Goal: Find contact information: Find contact information

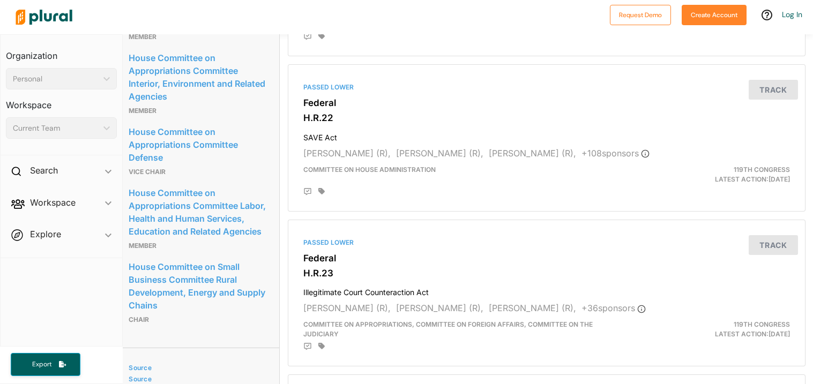
scroll to position [1338, 8]
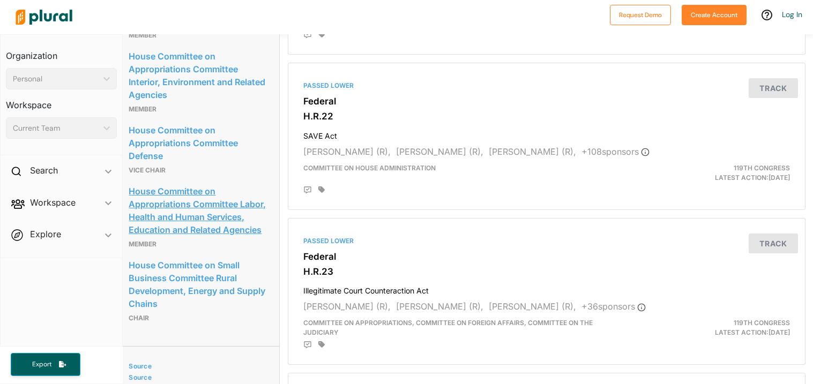
click at [194, 238] on link "House Committee on Appropriations Committee Labor, Health and Human Services, E…" at bounding box center [198, 210] width 138 height 55
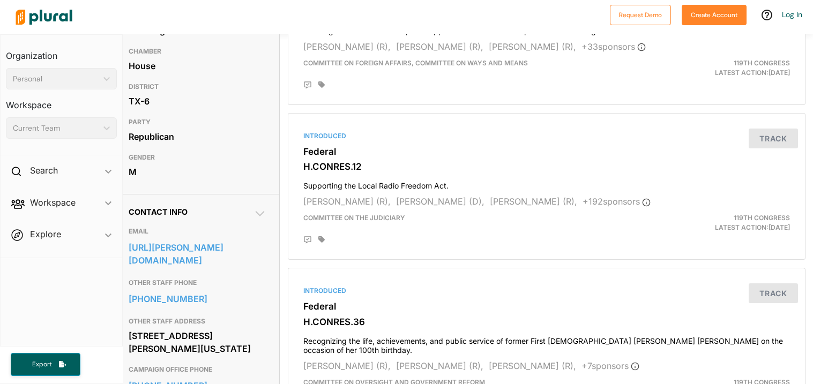
scroll to position [0, 8]
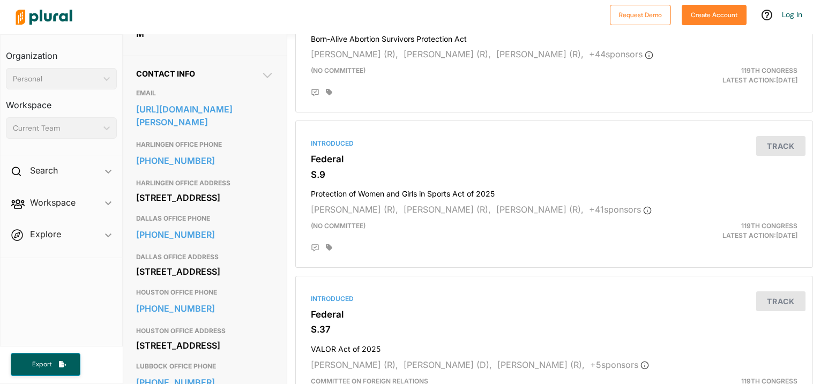
scroll to position [314, 0]
drag, startPoint x: 135, startPoint y: 194, endPoint x: 223, endPoint y: 225, distance: 93.0
copy div "[STREET_ADDRESS]"
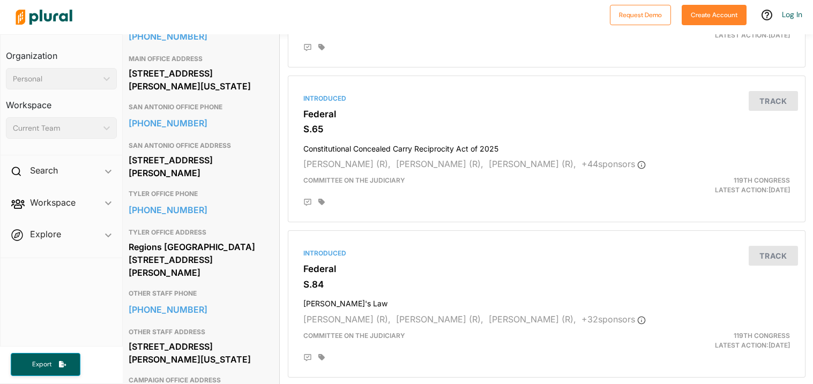
scroll to position [835, 8]
